Goal: Information Seeking & Learning: Understand process/instructions

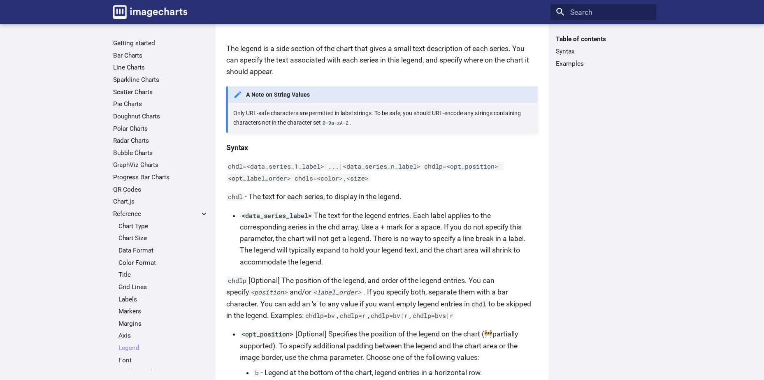
scroll to position [82, 0]
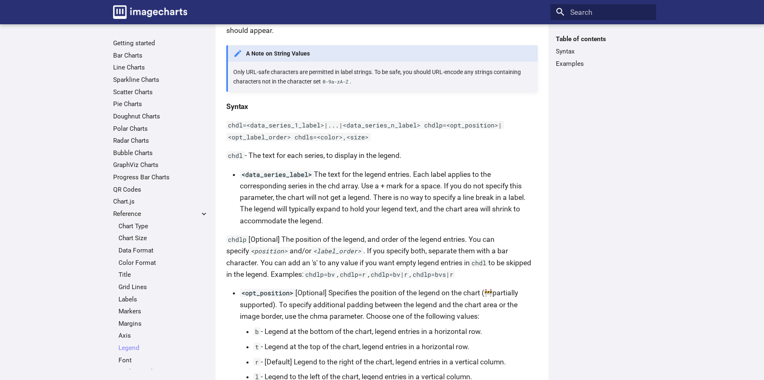
drag, startPoint x: 291, startPoint y: 281, endPoint x: 267, endPoint y: 261, distance: 31.3
click at [267, 261] on p "chdlp [Optional] The position of the legend, and order of the legend entries. Y…" at bounding box center [381, 257] width 311 height 46
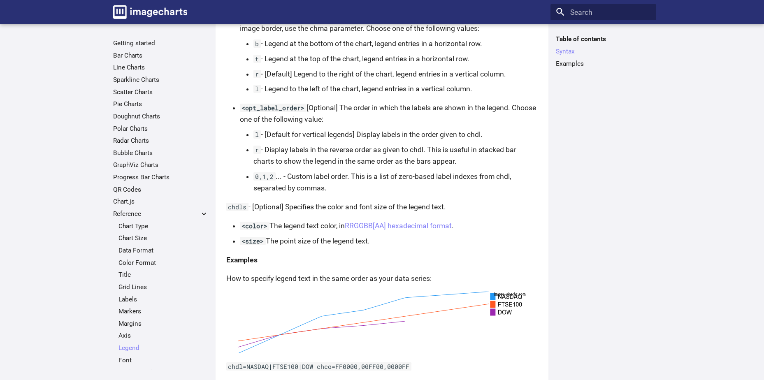
scroll to position [411, 0]
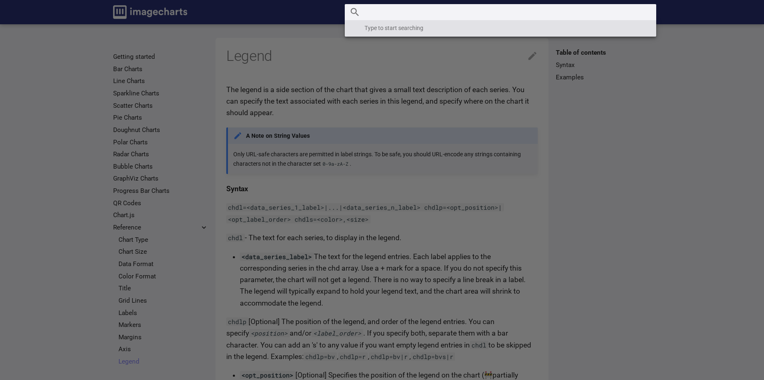
click at [619, 15] on input "Search" at bounding box center [500, 12] width 311 height 16
paste input "chm"
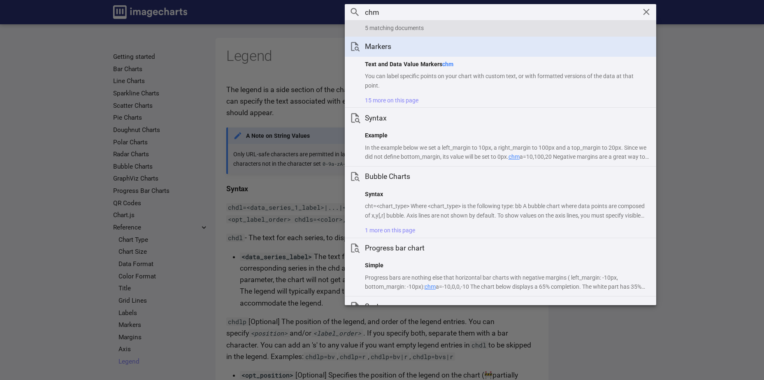
type input "chm"
click at [376, 46] on h1 "Markers" at bounding box center [507, 47] width 284 height 10
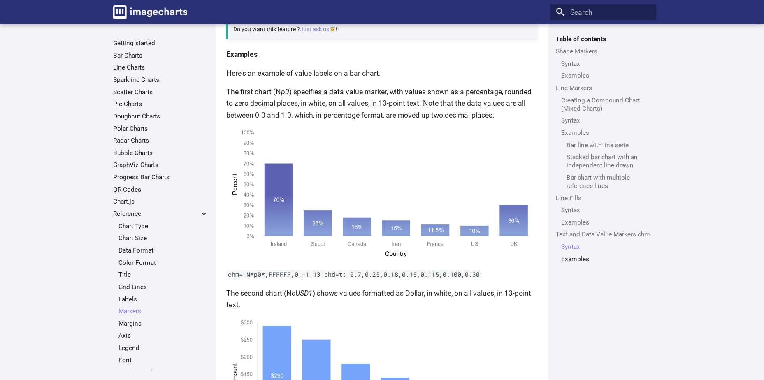
scroll to position [5512, 0]
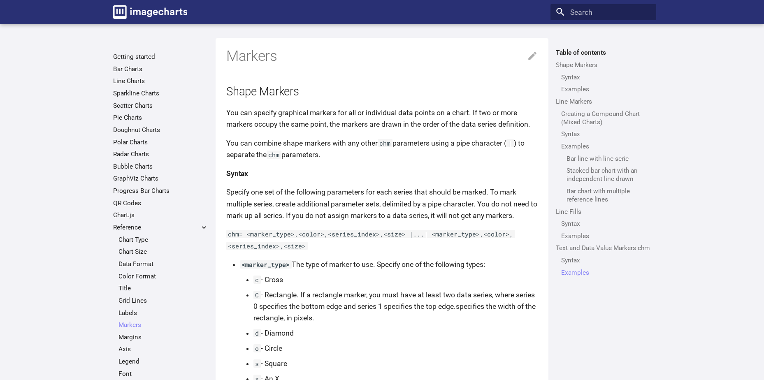
scroll to position [5512, 0]
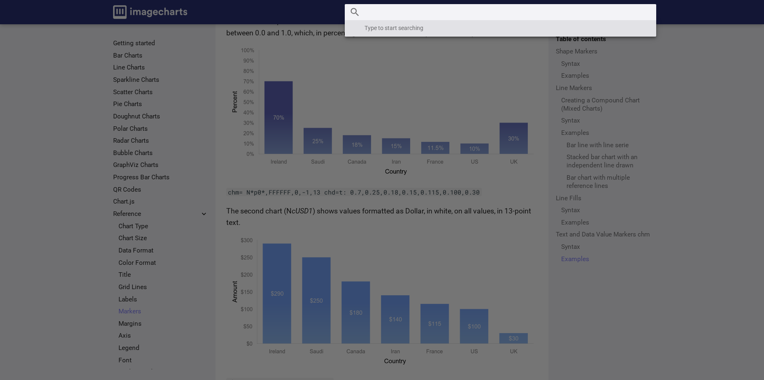
click at [586, 14] on input "Search" at bounding box center [500, 12] width 311 height 16
paste input "Text and Data Value Markers:"
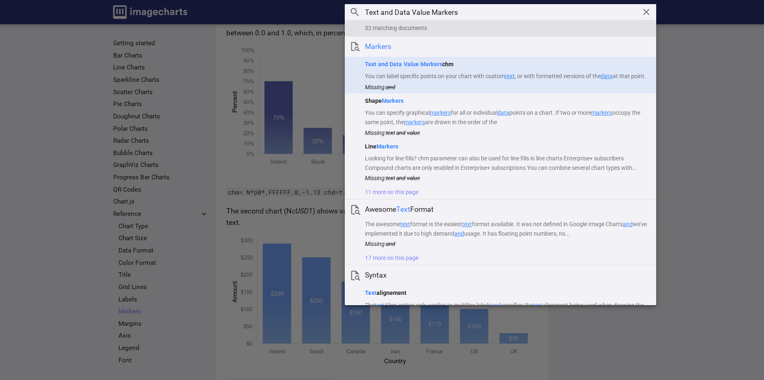
type input "Text and Data Value Markers"
click at [430, 62] on mark "Text and Data Value Markers" at bounding box center [403, 64] width 77 height 7
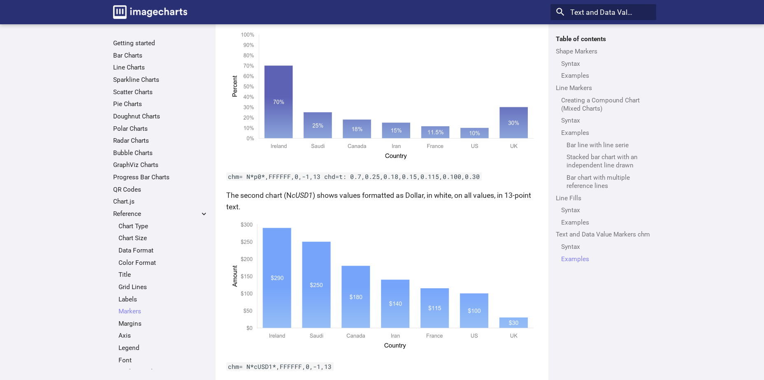
scroll to position [5569, 0]
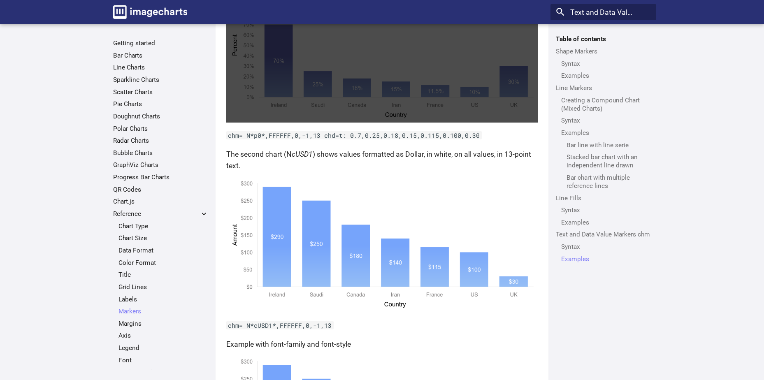
click at [346, 113] on link at bounding box center [381, 55] width 311 height 133
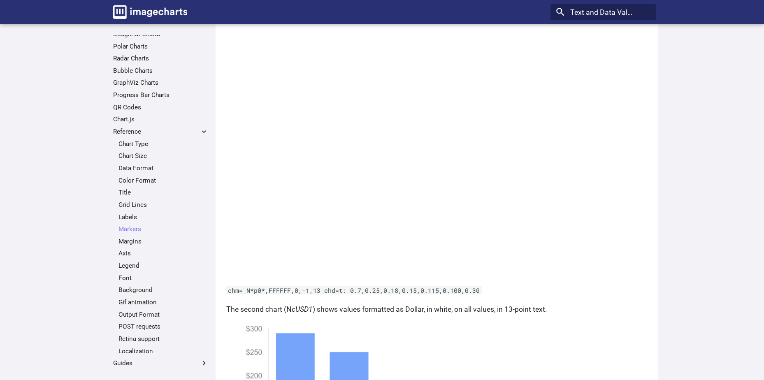
scroll to position [5774, 0]
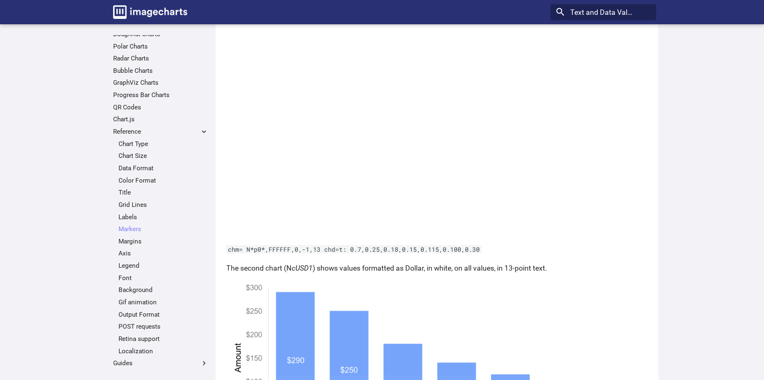
click at [251, 253] on code "chm= N*p0*,FFFFFF,0,-1,13 chd=t: 0.7,0.25,0.18,0.15,0.115,0.100,0.30" at bounding box center [353, 249] width 255 height 8
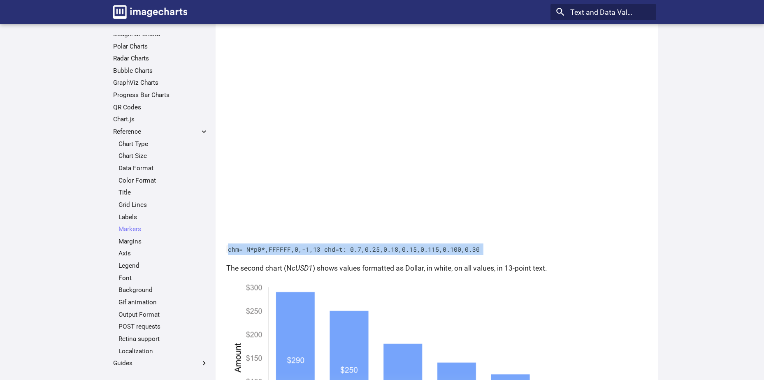
click at [251, 253] on code "chm= N*p0*,FFFFFF,0,-1,13 chd=t: 0.7,0.25,0.18,0.15,0.115,0.100,0.30" at bounding box center [353, 249] width 255 height 8
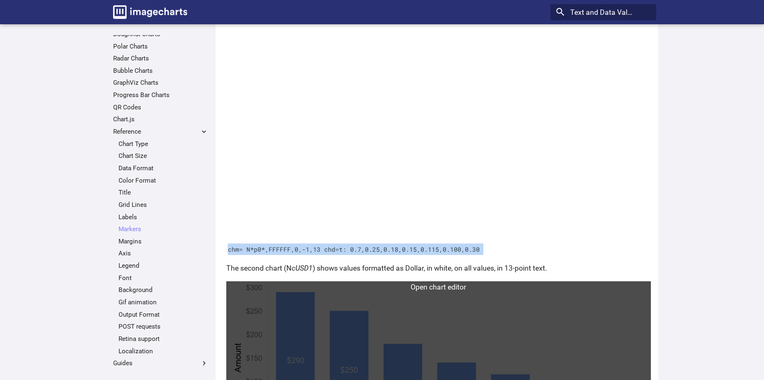
copy article "chm= N*p0*,FFFFFF,0,-1,13 chd=t: 0.7,0.25,0.18,0.15,0.115,0.100,0.30"
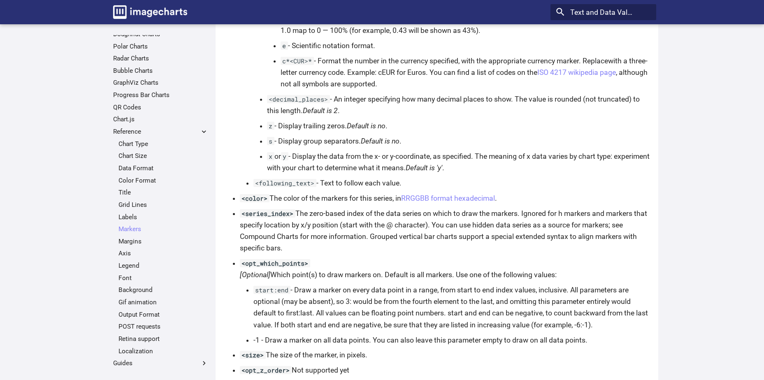
scroll to position [5090, 0]
